Goal: Navigation & Orientation: Find specific page/section

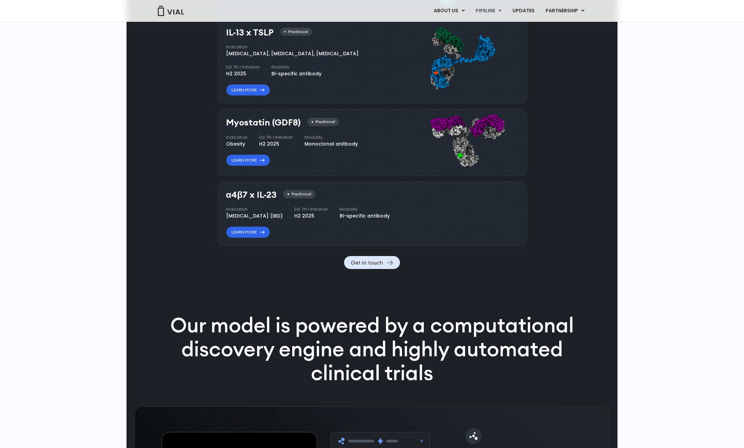
scroll to position [565, 0]
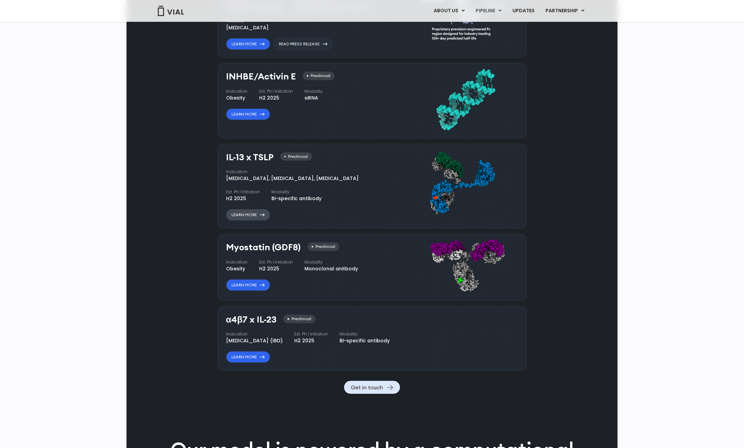
click at [262, 213] on icon at bounding box center [262, 214] width 5 height 3
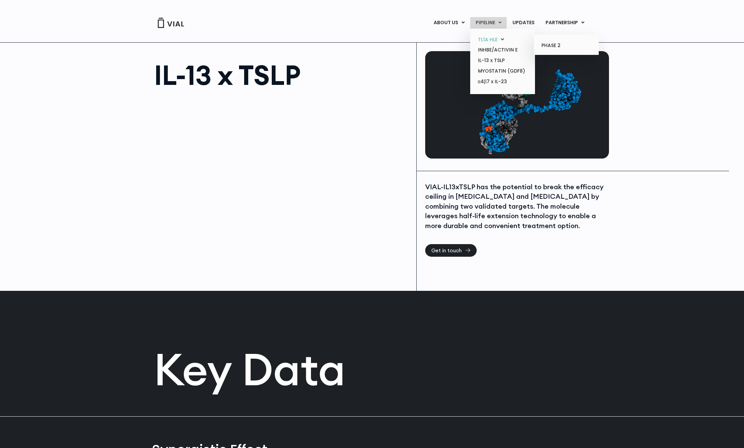
click at [494, 39] on link "TL1A HLE" at bounding box center [502, 39] width 60 height 11
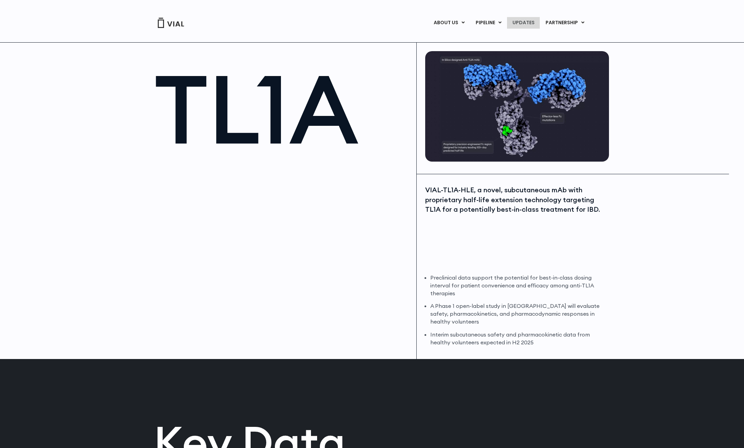
click at [521, 26] on link "UPDATES" at bounding box center [523, 23] width 33 height 12
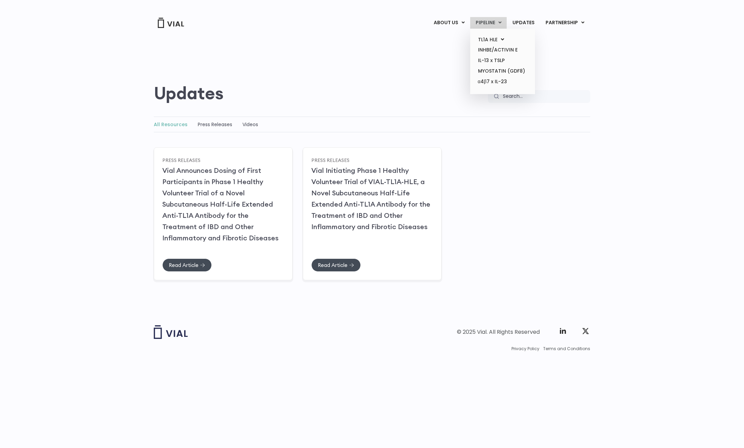
click at [486, 20] on link "PIPELINE" at bounding box center [488, 23] width 36 height 12
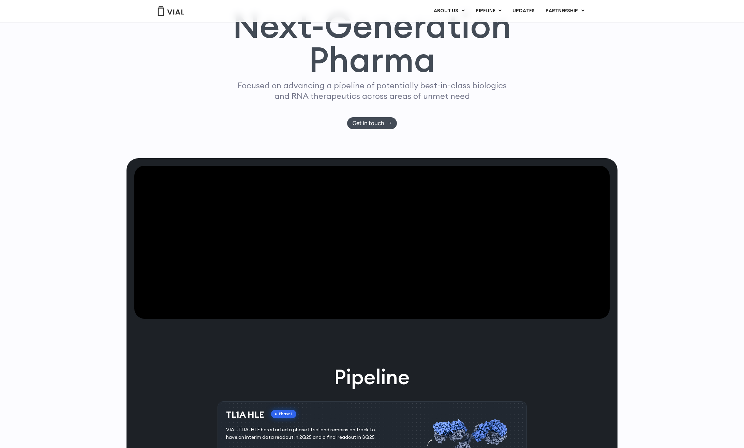
scroll to position [64, 0]
